Goal: Task Accomplishment & Management: Manage account settings

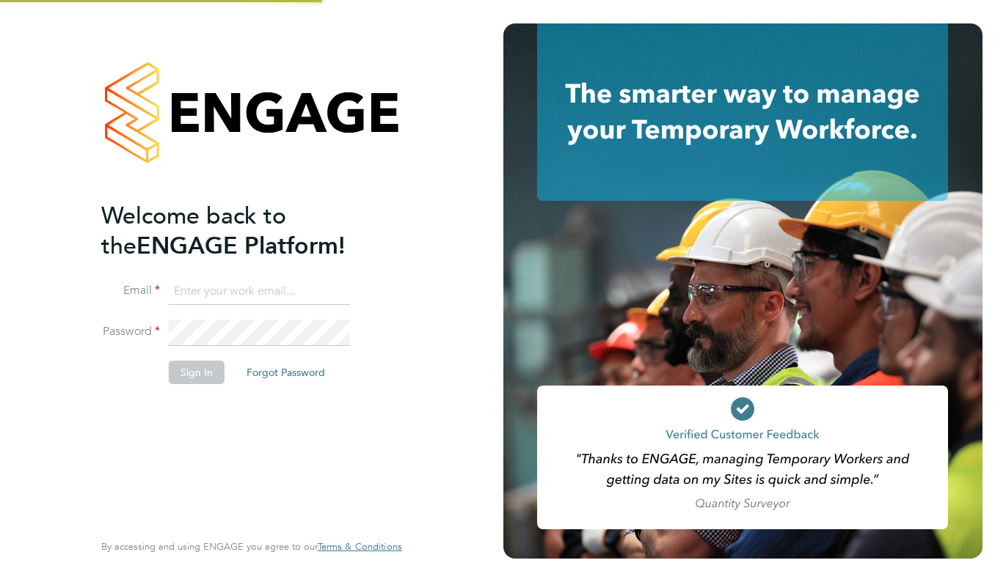
type input "support@engagelabs.io"
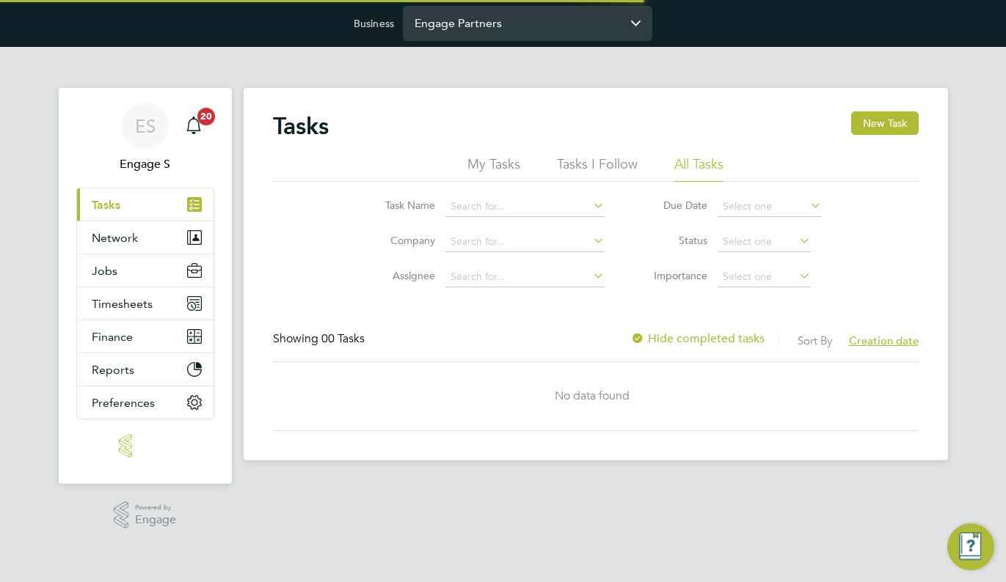
click at [539, 23] on input "Engage Partners" at bounding box center [527, 23] width 249 height 34
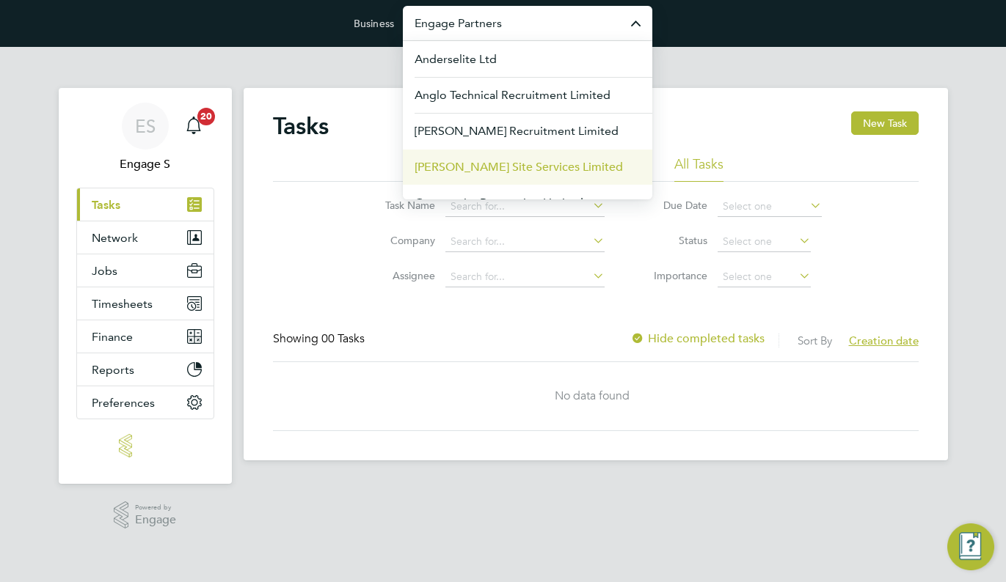
click at [464, 169] on span "[PERSON_NAME] Site Services Limited" at bounding box center [518, 167] width 208 height 18
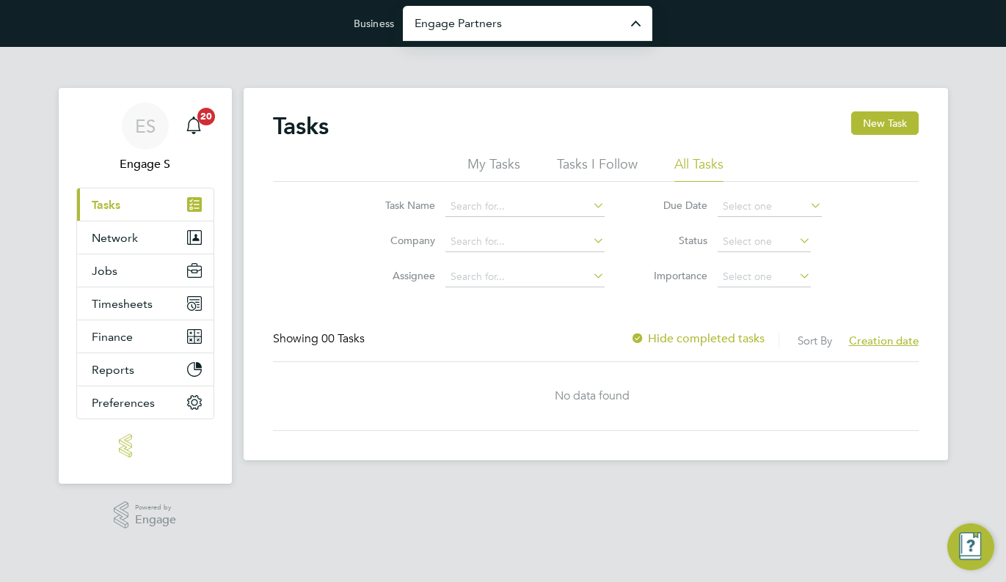
type input "[PERSON_NAME] Site Services Limited"
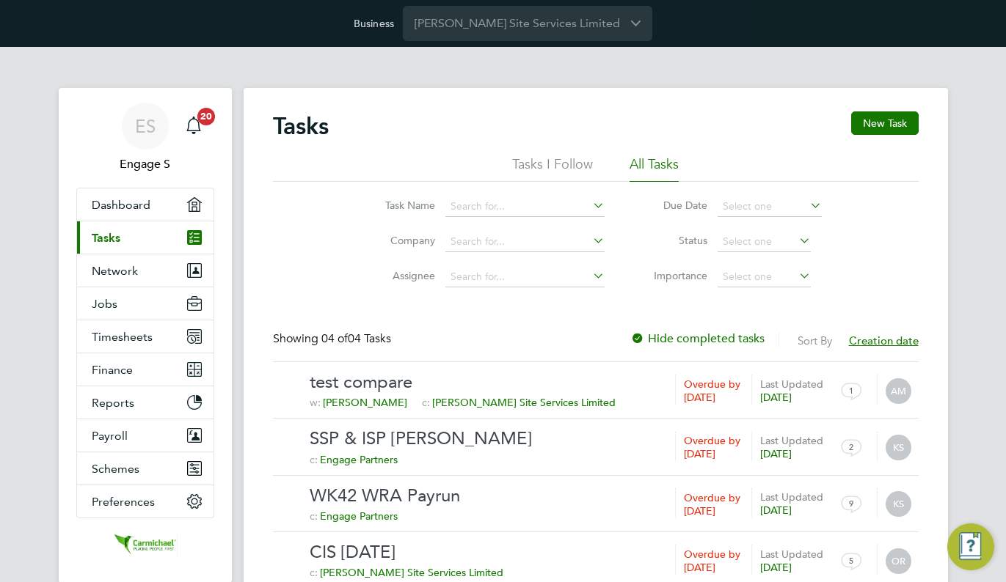
click at [211, 251] on link "Current page: Tasks" at bounding box center [145, 237] width 136 height 32
click at [187, 269] on icon "Main navigation" at bounding box center [194, 270] width 15 height 15
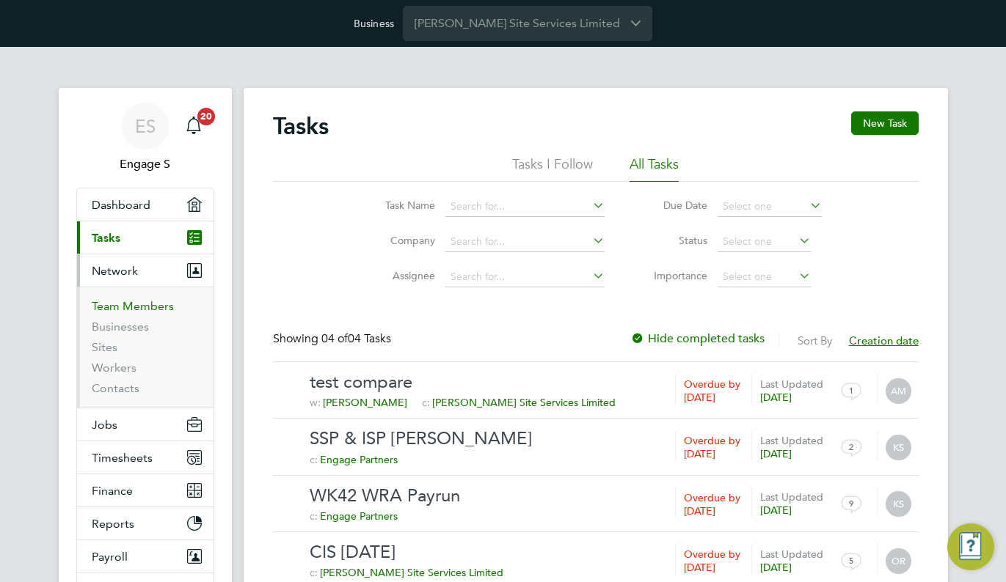
click at [159, 300] on link "Team Members" at bounding box center [133, 306] width 82 height 14
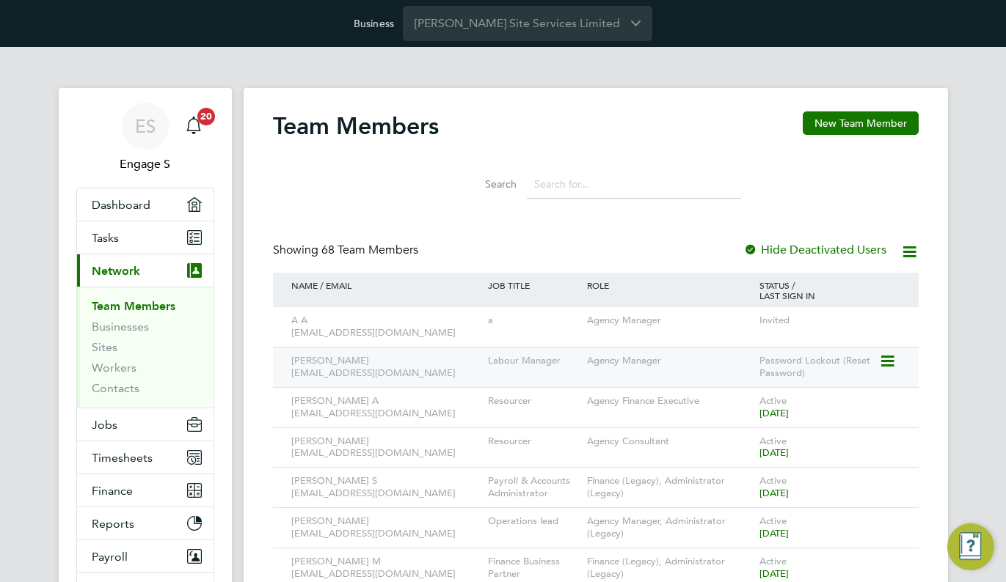
click at [887, 357] on icon at bounding box center [886, 362] width 15 height 18
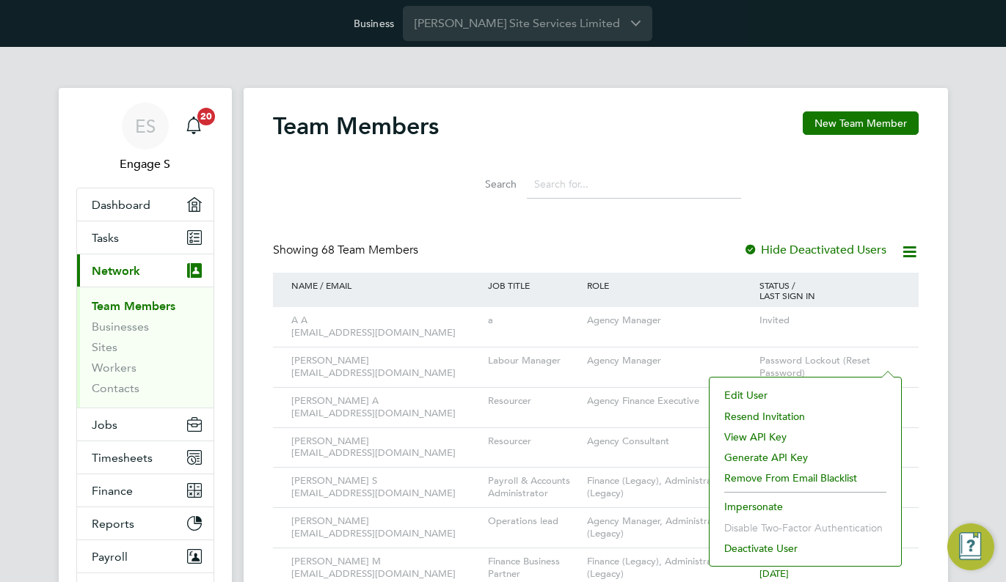
click at [808, 395] on li "Edit User" at bounding box center [805, 395] width 177 height 21
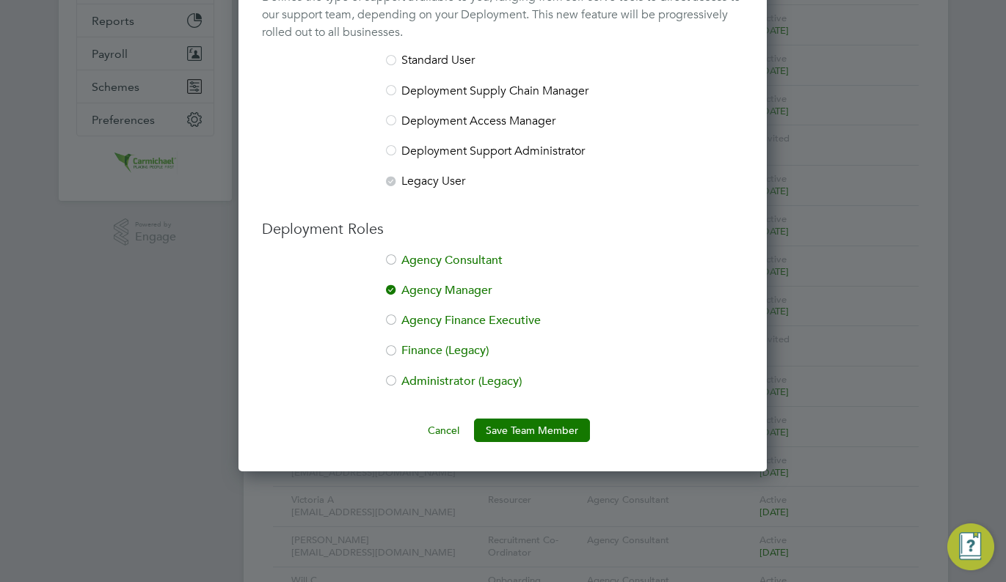
scroll to position [519, 0]
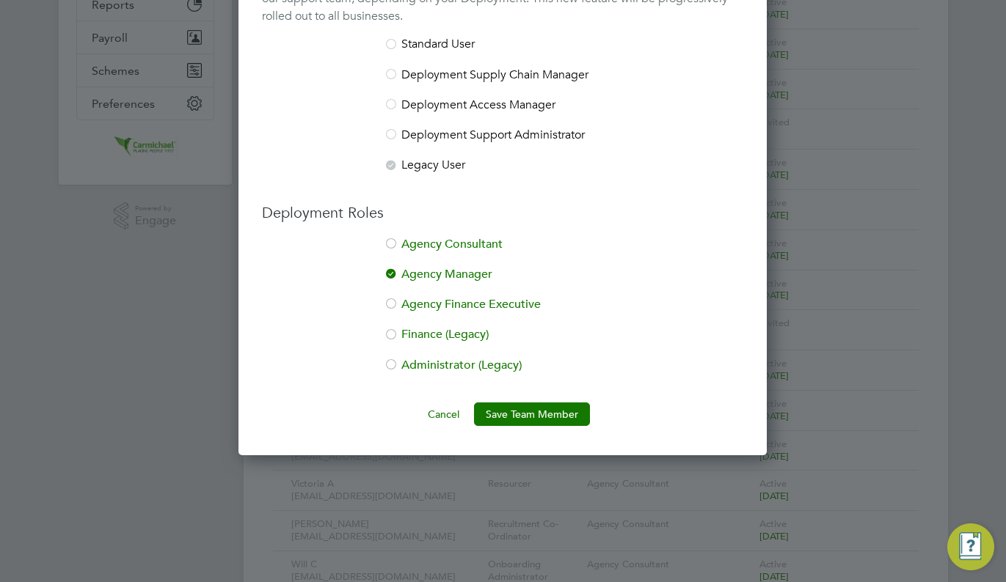
click at [447, 305] on li "Agency Finance Executive" at bounding box center [502, 312] width 481 height 30
click at [537, 416] on button "Save Team Member" at bounding box center [532, 414] width 116 height 23
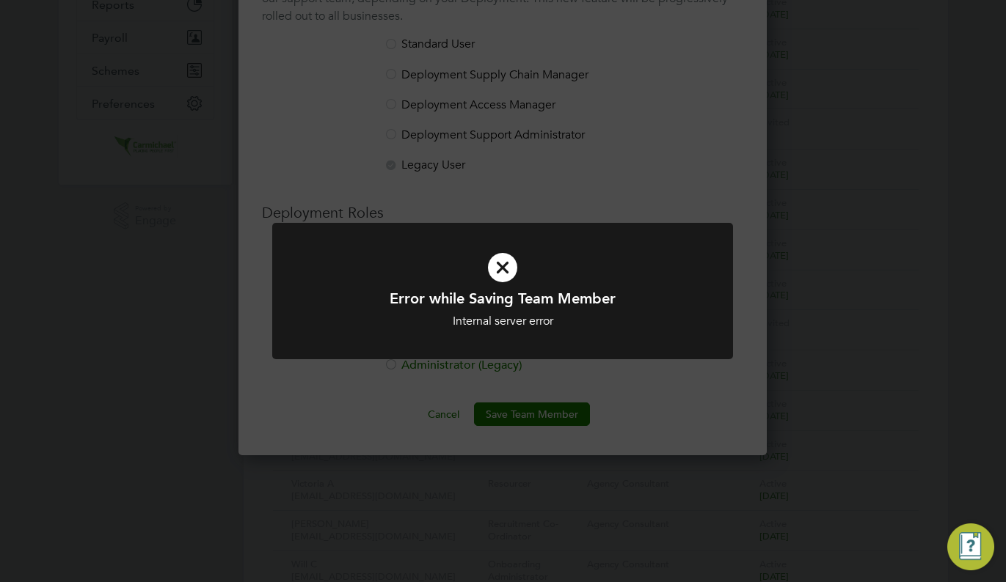
click at [601, 351] on div at bounding box center [502, 291] width 461 height 137
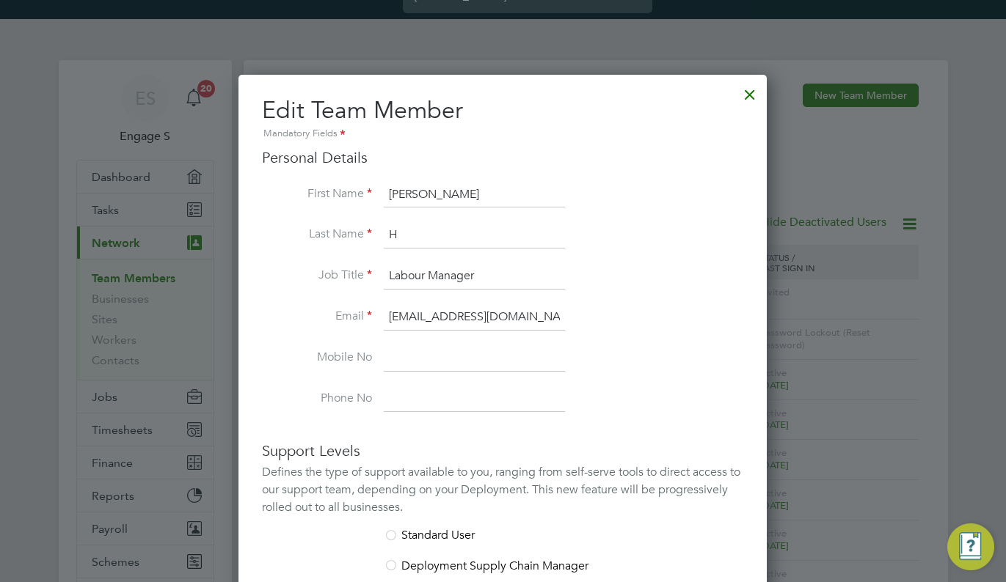
scroll to position [27, 0]
